Goal: Information Seeking & Learning: Learn about a topic

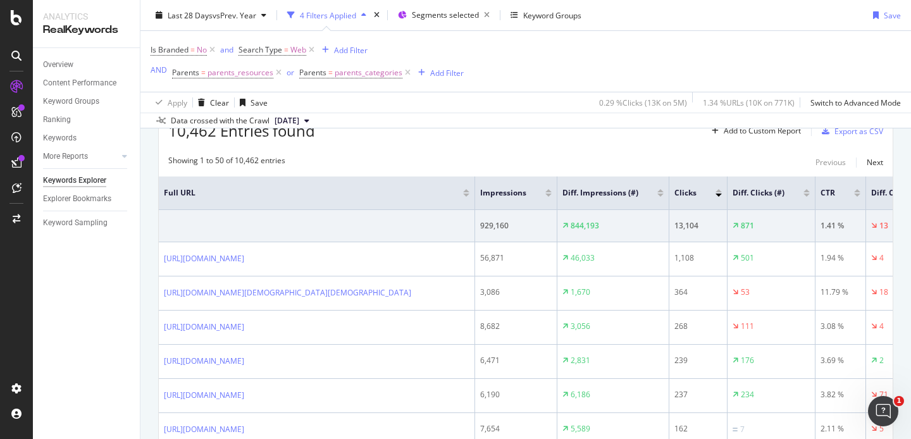
scroll to position [163, 0]
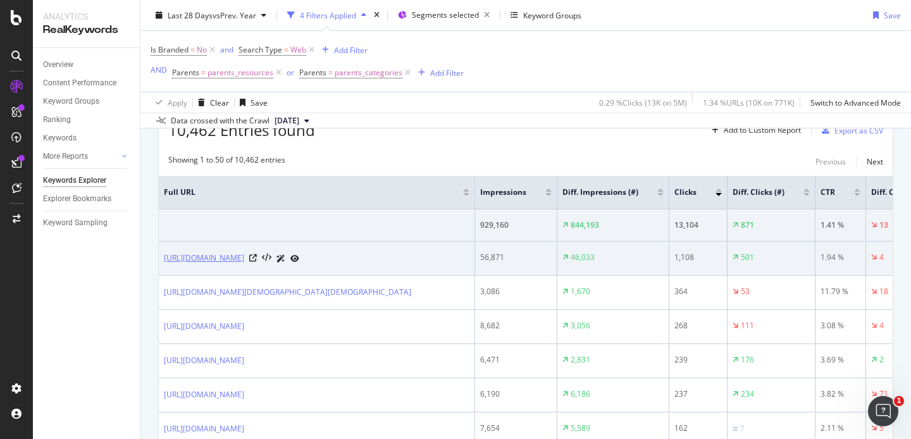
drag, startPoint x: 159, startPoint y: 259, endPoint x: 199, endPoint y: 289, distance: 50.1
click at [199, 276] on td "[URL][DOMAIN_NAME]" at bounding box center [317, 259] width 316 height 34
copy link "[URL][DOMAIN_NAME]"
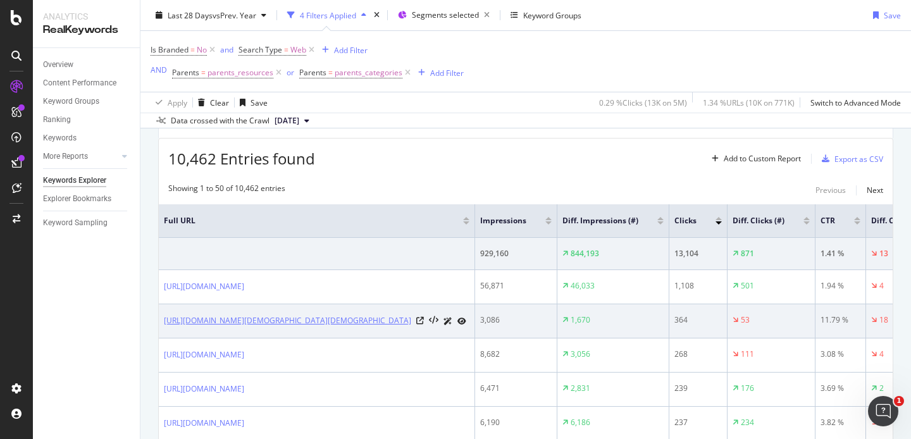
scroll to position [0, 0]
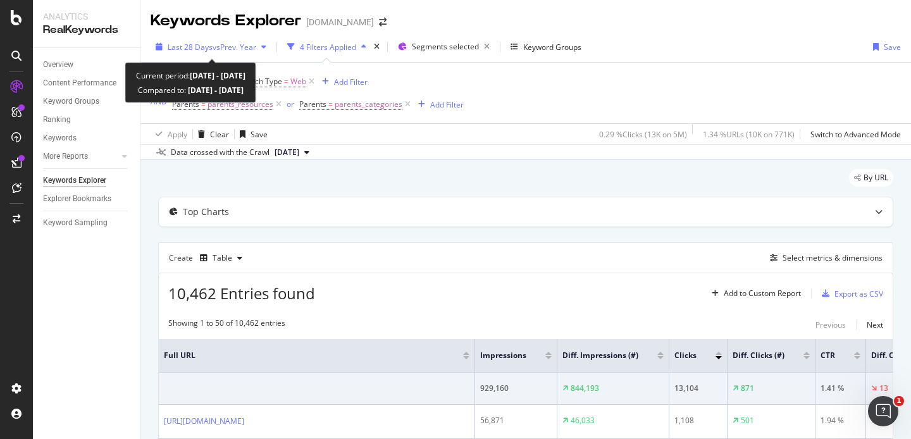
click at [192, 47] on span "Last 28 Days" at bounding box center [190, 47] width 45 height 11
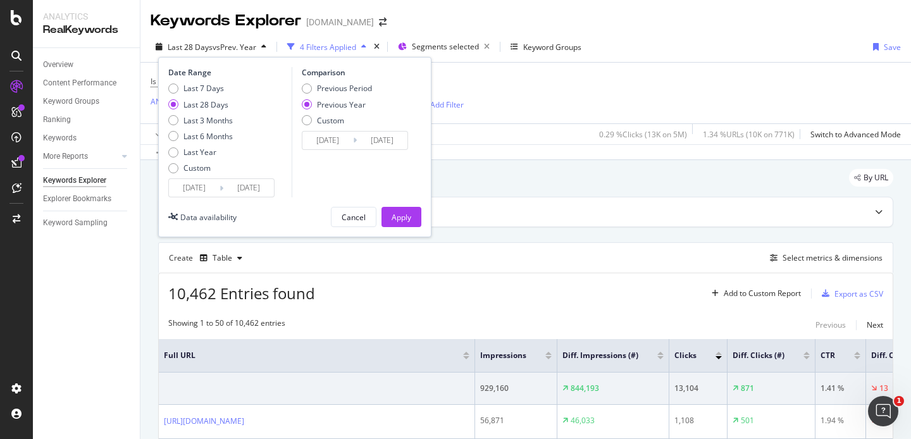
click at [364, 302] on div "10,462 Entries found Add to Custom Report Export as CSV" at bounding box center [526, 288] width 734 height 31
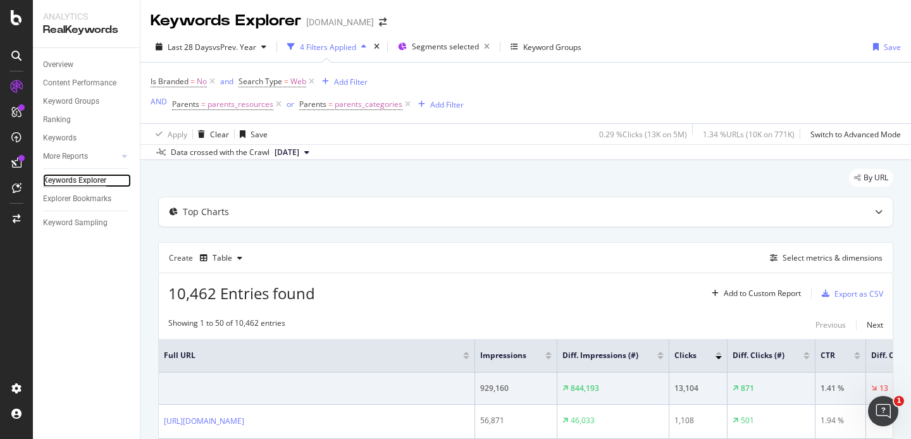
click at [63, 183] on div "Keywords Explorer" at bounding box center [74, 180] width 63 height 13
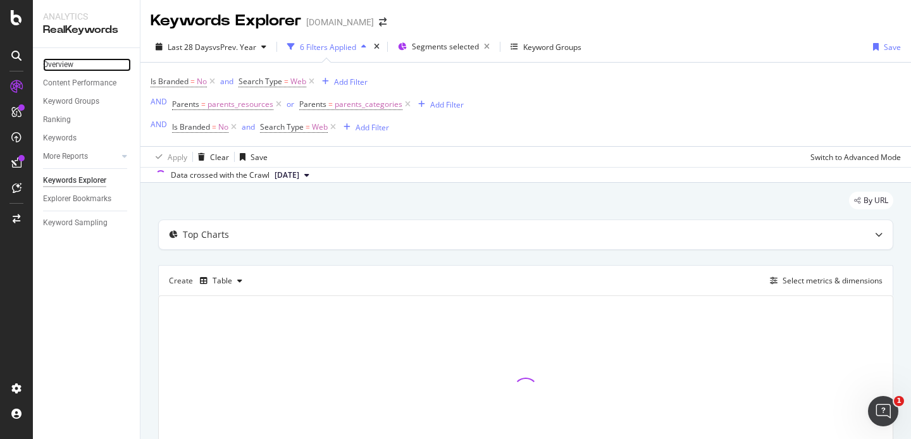
click at [76, 63] on link "Overview" at bounding box center [87, 64] width 88 height 13
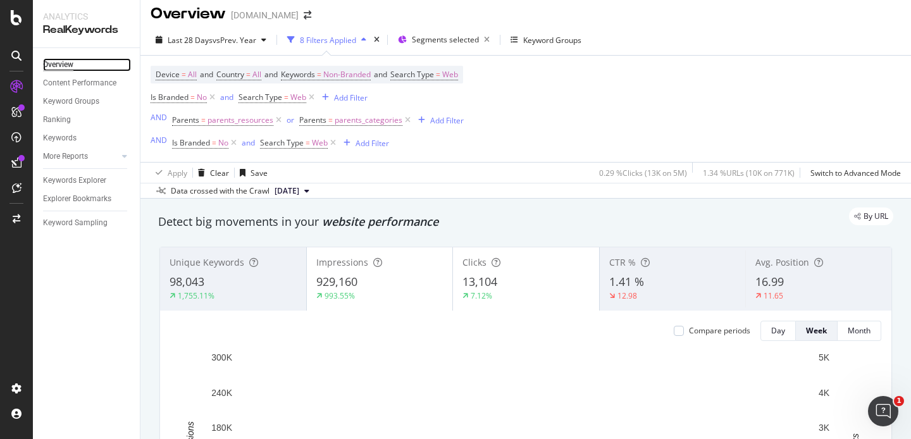
scroll to position [9, 0]
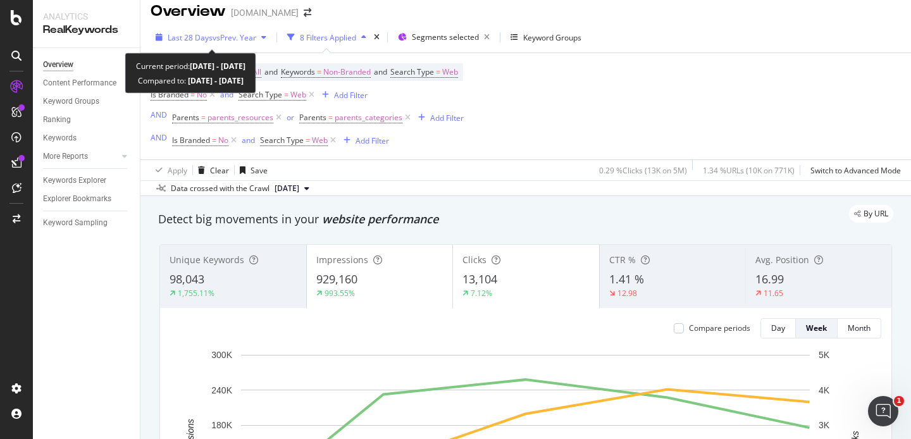
click at [266, 35] on icon "button" at bounding box center [263, 38] width 5 height 8
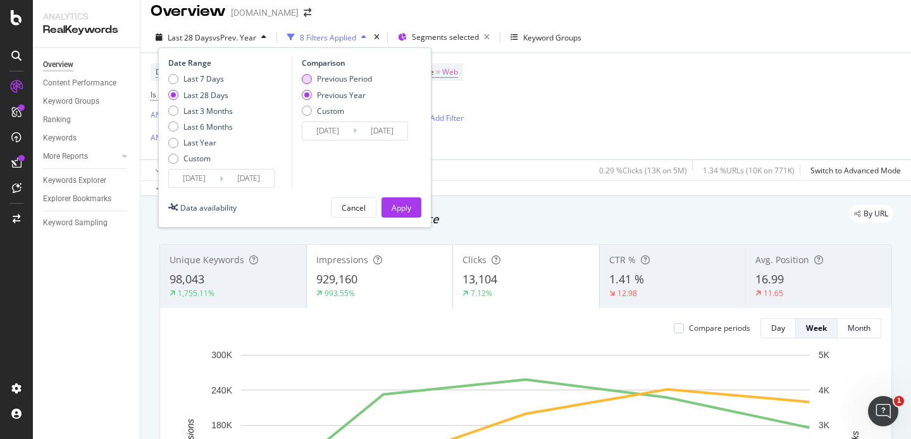
click at [332, 80] on div "Previous Period" at bounding box center [344, 78] width 55 height 11
type input "[DATE]"
click at [404, 207] on div "Apply" at bounding box center [401, 207] width 20 height 11
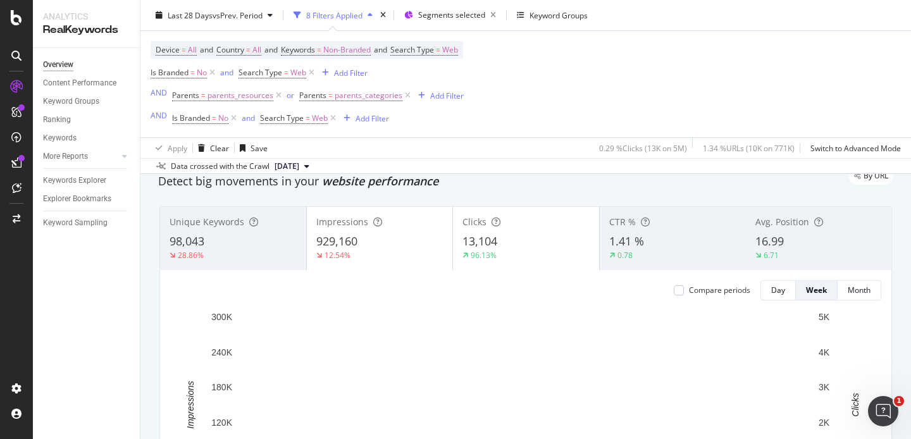
scroll to position [28, 0]
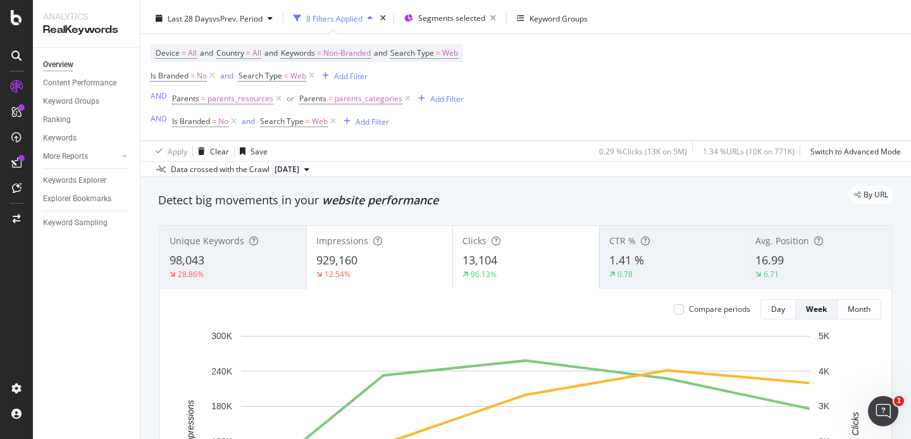
click at [482, 267] on span "13,104" at bounding box center [479, 259] width 35 height 15
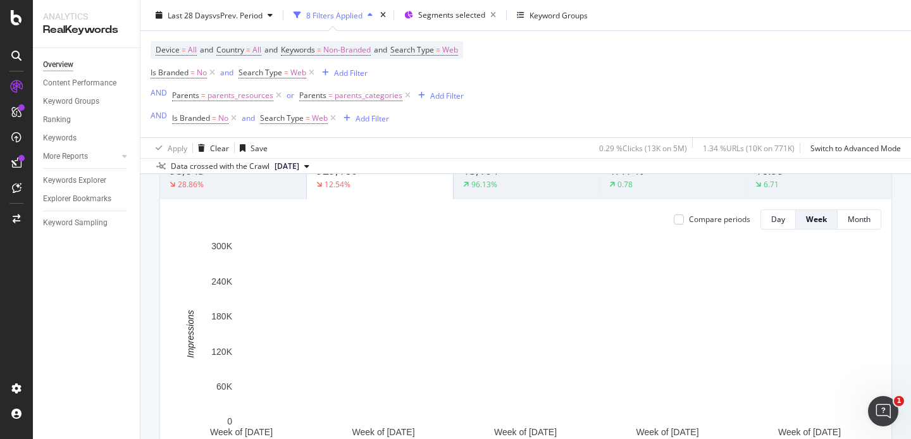
scroll to position [0, 0]
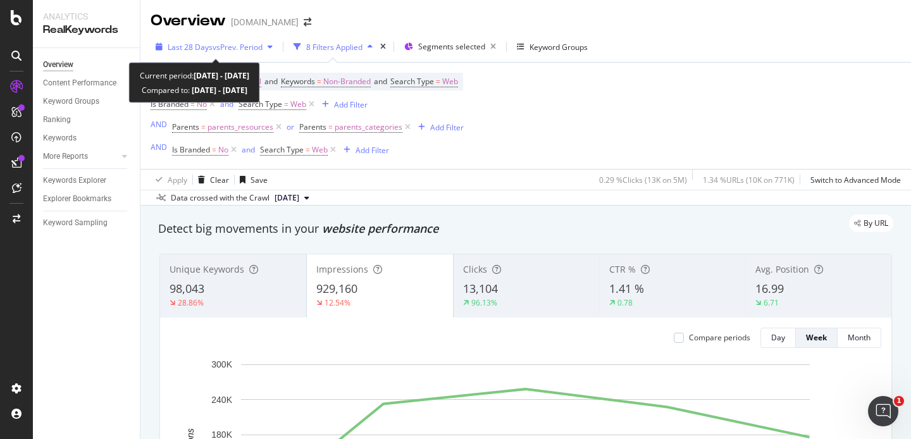
click at [209, 44] on span "Last 28 Days" at bounding box center [190, 47] width 45 height 11
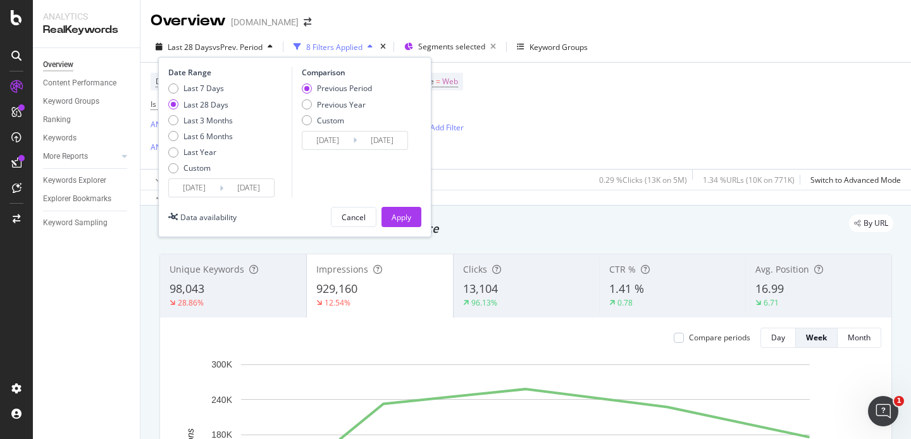
click at [209, 47] on span "Last 28 Days" at bounding box center [190, 47] width 45 height 11
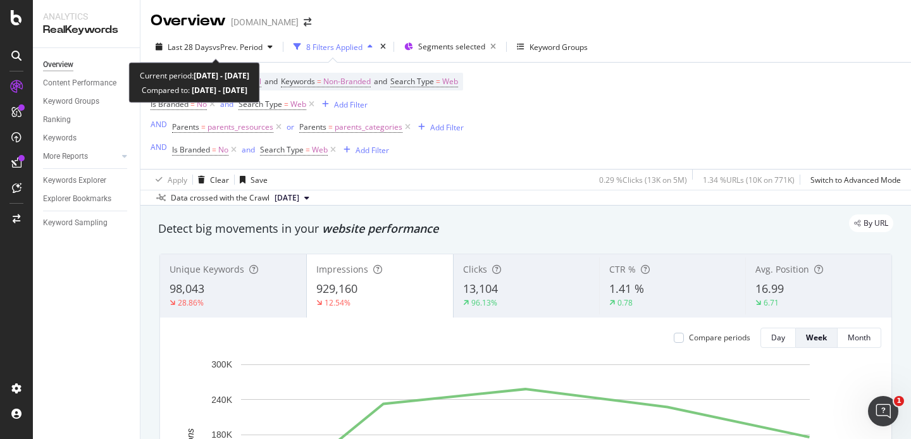
click at [209, 47] on span "Last 28 Days" at bounding box center [190, 47] width 45 height 11
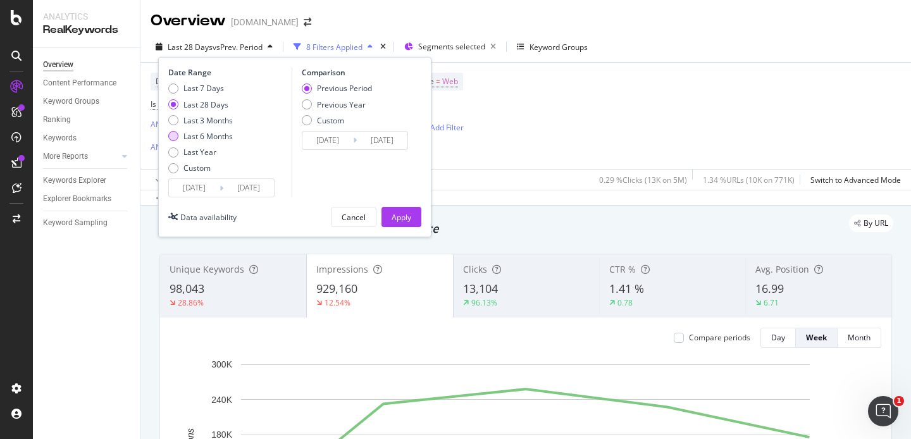
click at [208, 139] on div "Last 6 Months" at bounding box center [207, 136] width 49 height 11
type input "[DATE]"
click at [214, 120] on div "Last 3 Months" at bounding box center [207, 120] width 49 height 11
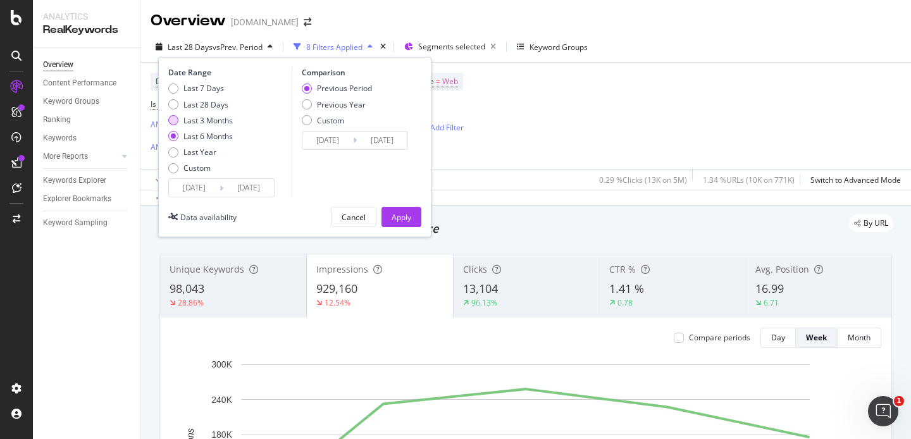
type input "[DATE]"
click at [388, 219] on button "Apply" at bounding box center [401, 217] width 40 height 20
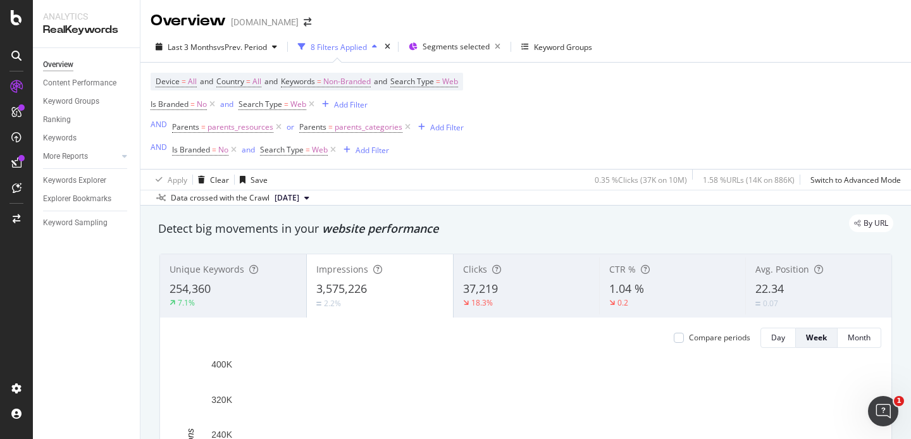
scroll to position [126, 0]
